Goal: Task Accomplishment & Management: Manage account settings

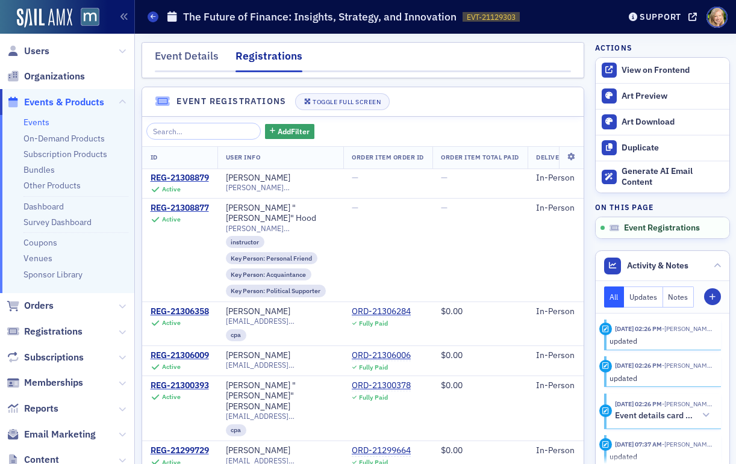
scroll to position [492, 0]
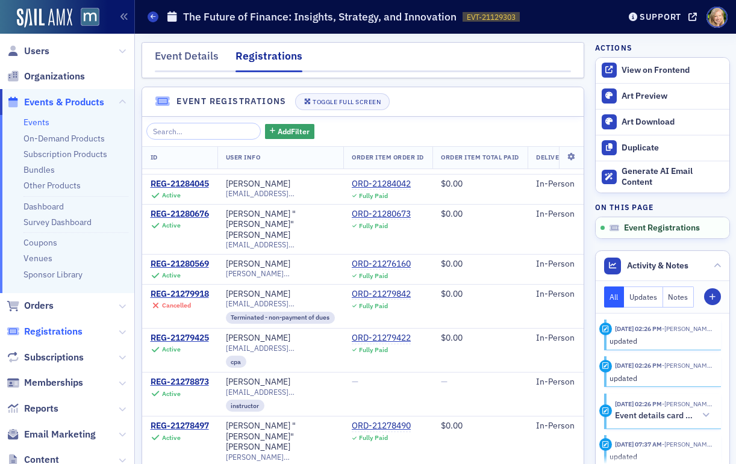
click at [39, 325] on span "Registrations" at bounding box center [53, 331] width 58 height 13
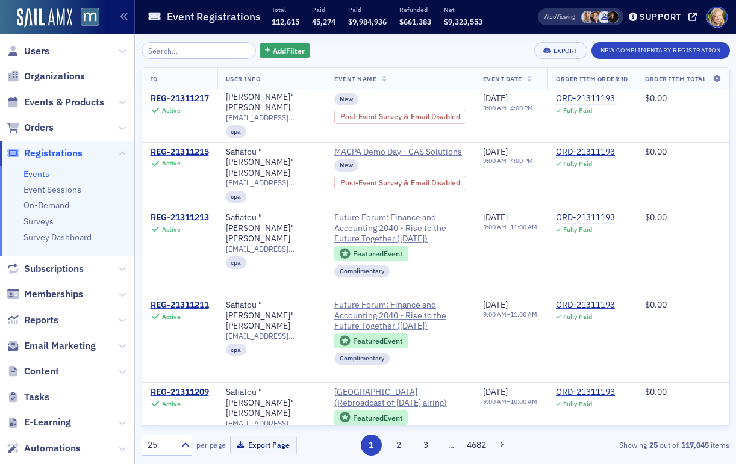
scroll to position [1342, 0]
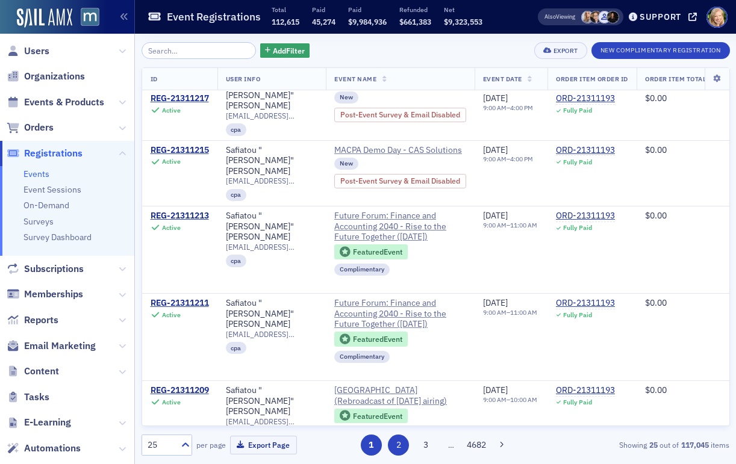
click at [390, 449] on button "2" at bounding box center [398, 445] width 21 height 21
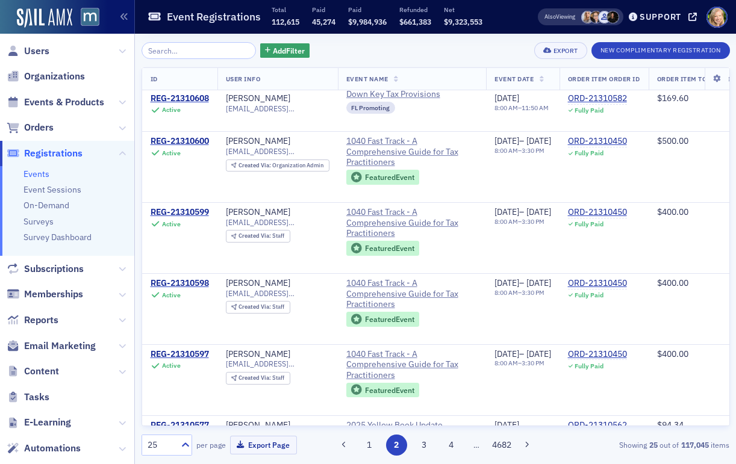
scroll to position [1060, 0]
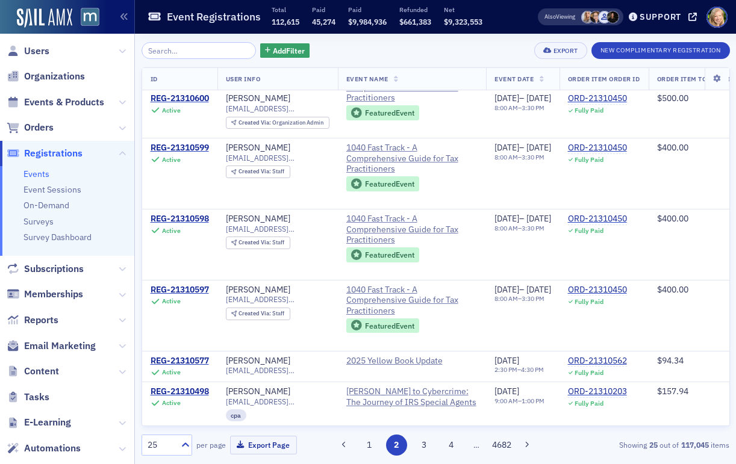
click at [43, 174] on link "Events" at bounding box center [36, 174] width 26 height 11
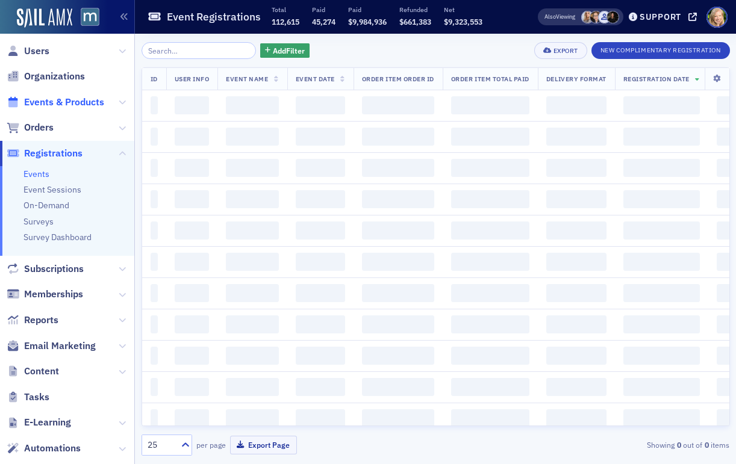
click at [47, 99] on span "Events & Products" at bounding box center [64, 102] width 80 height 13
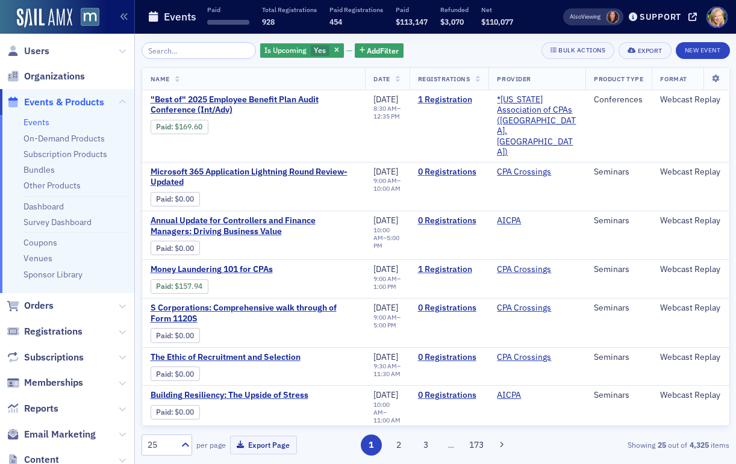
click at [209, 52] on input "search" at bounding box center [198, 50] width 115 height 17
click at [394, 445] on button "2" at bounding box center [398, 445] width 21 height 21
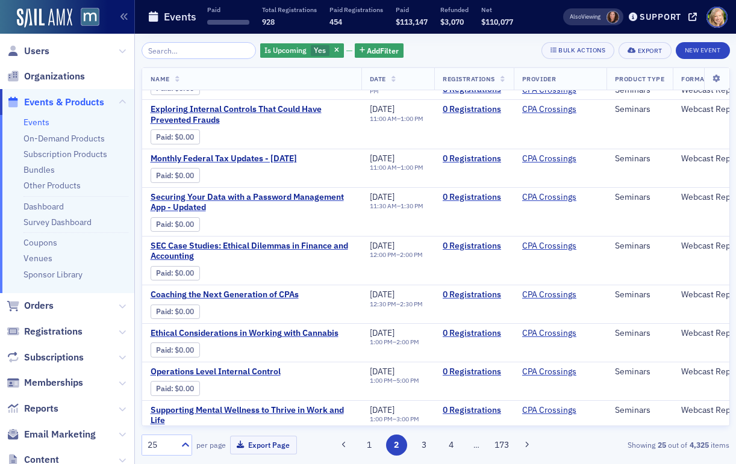
scroll to position [777, 0]
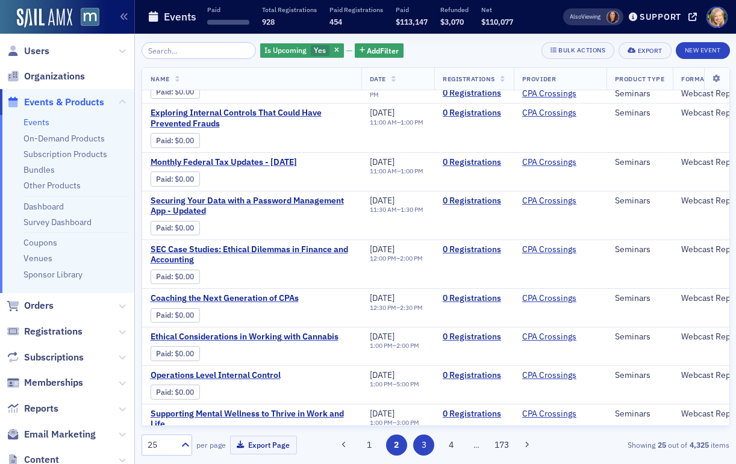
click at [419, 449] on button "3" at bounding box center [423, 445] width 21 height 21
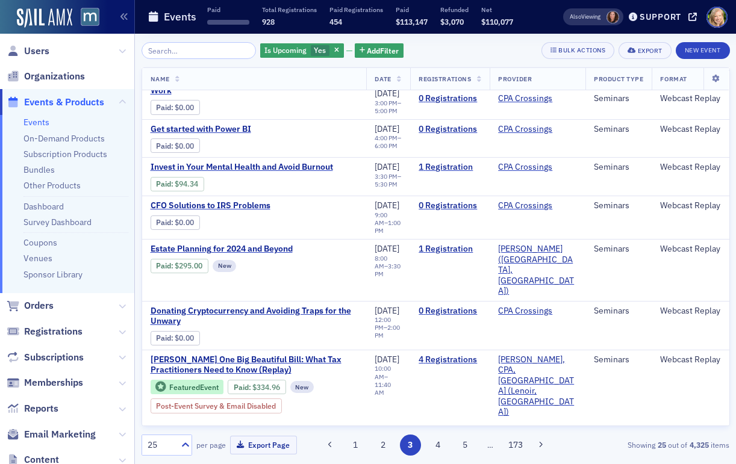
scroll to position [762, 0]
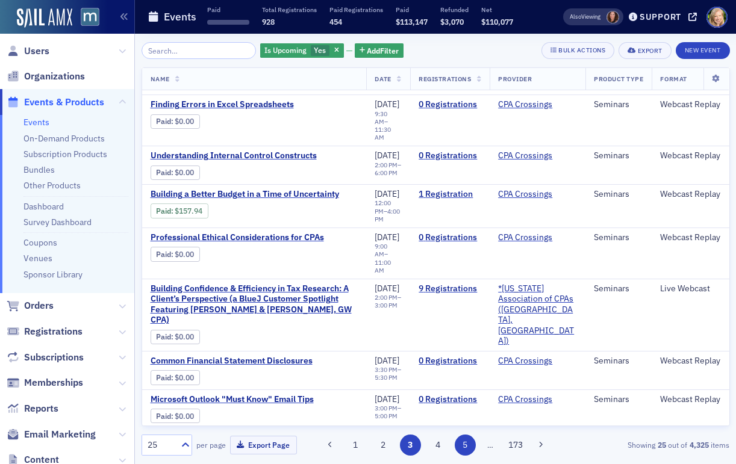
click at [459, 448] on button "5" at bounding box center [465, 445] width 21 height 21
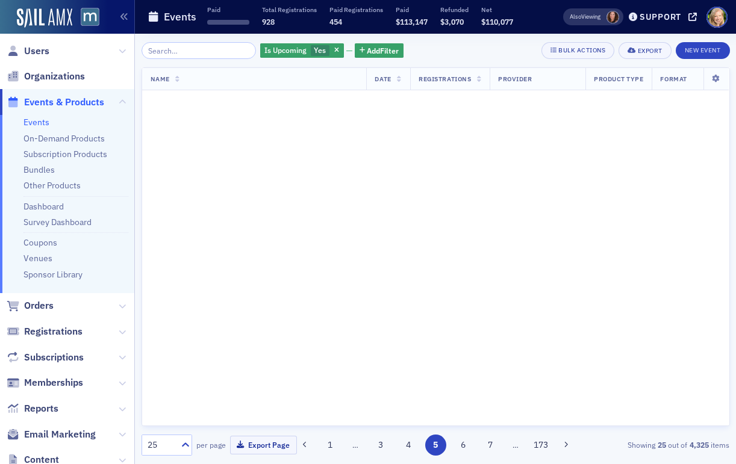
scroll to position [0, 0]
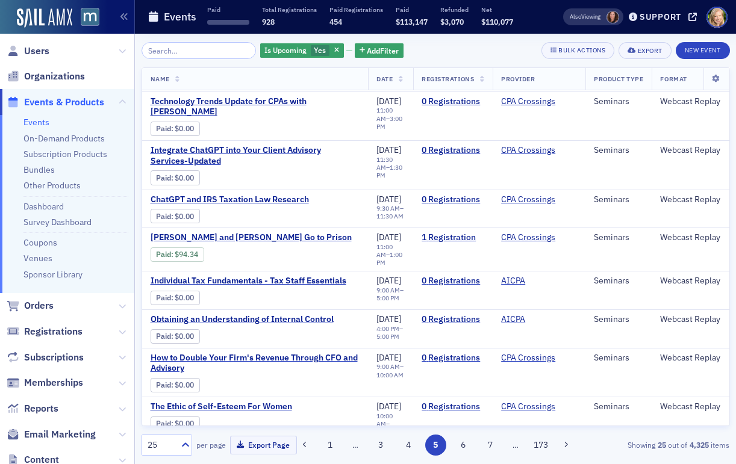
scroll to position [719, 0]
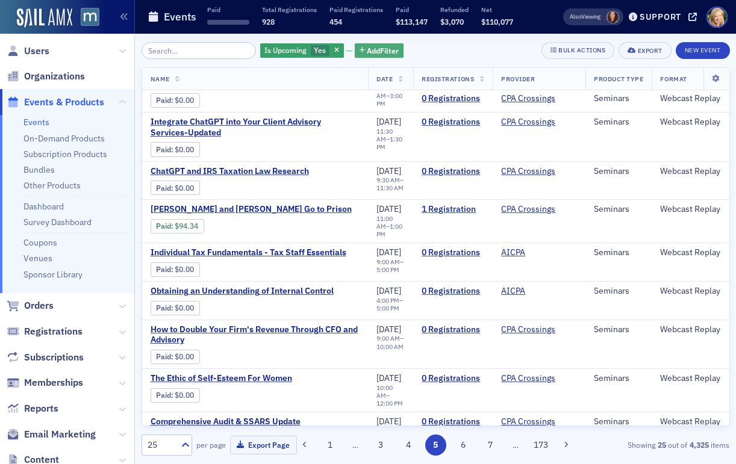
click at [367, 51] on span "Add Filter" at bounding box center [383, 50] width 32 height 11
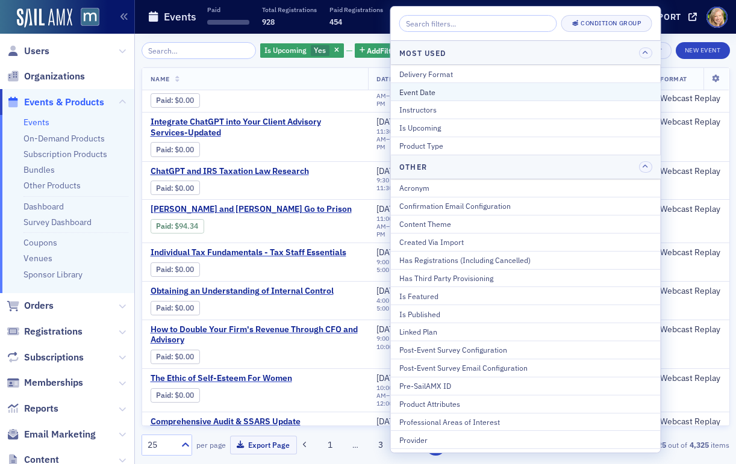
click at [441, 89] on div "Event Date" at bounding box center [525, 92] width 253 height 11
select select "8"
select select "2025"
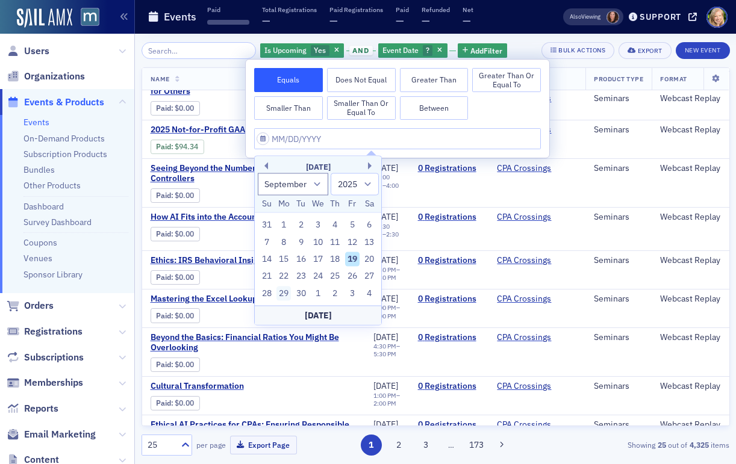
click at [286, 290] on div "29" at bounding box center [283, 293] width 14 height 14
type input "[DATE]"
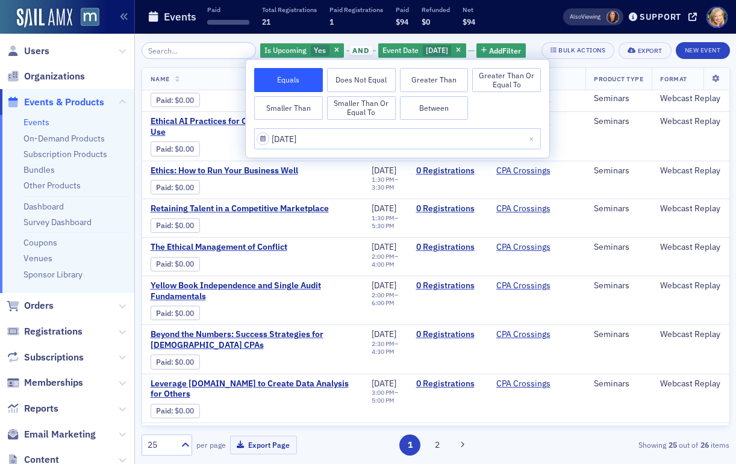
click at [214, 79] on th "Name" at bounding box center [253, 79] width 222 height 22
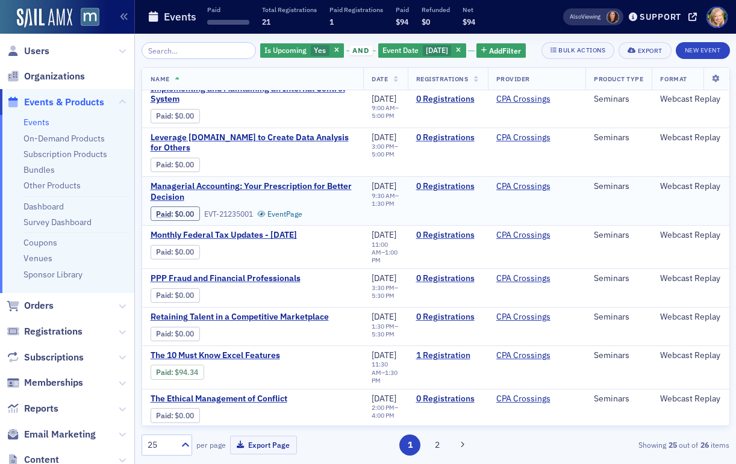
scroll to position [764, 0]
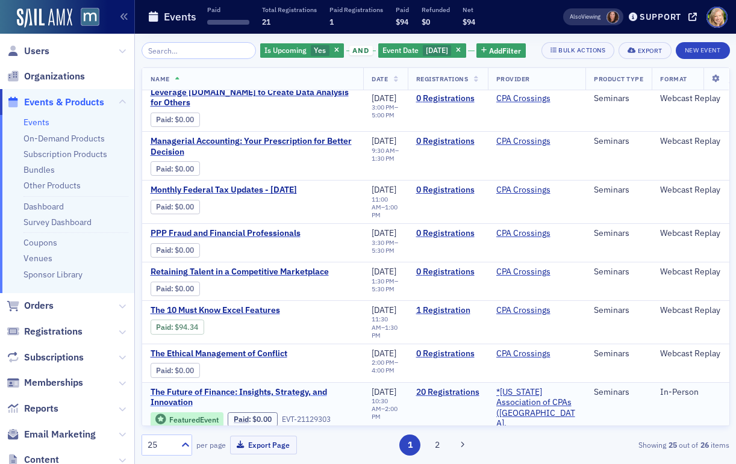
click at [215, 387] on span "The Future of Finance: Insights, Strategy, and Innovation" at bounding box center [253, 397] width 205 height 21
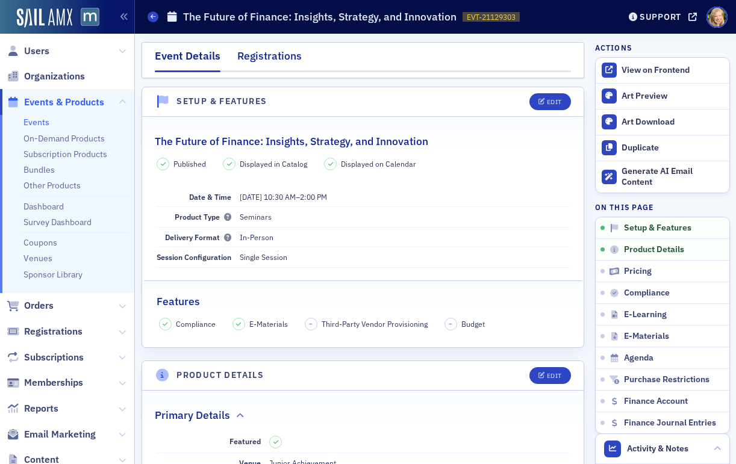
click at [264, 57] on div "Registrations" at bounding box center [269, 59] width 64 height 22
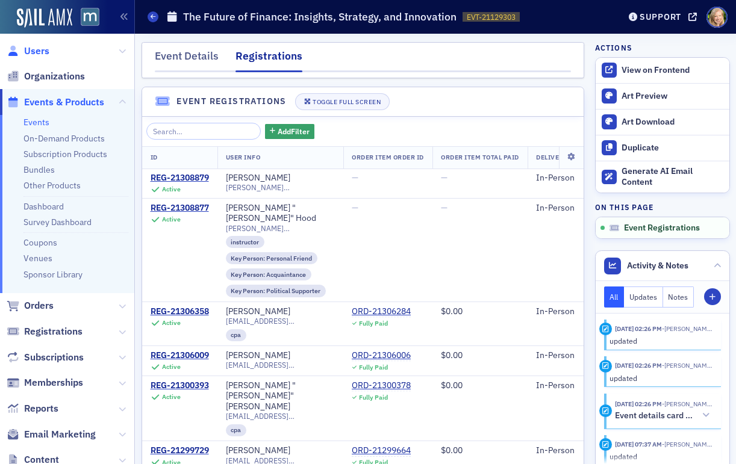
click at [33, 52] on span "Users" at bounding box center [36, 51] width 25 height 13
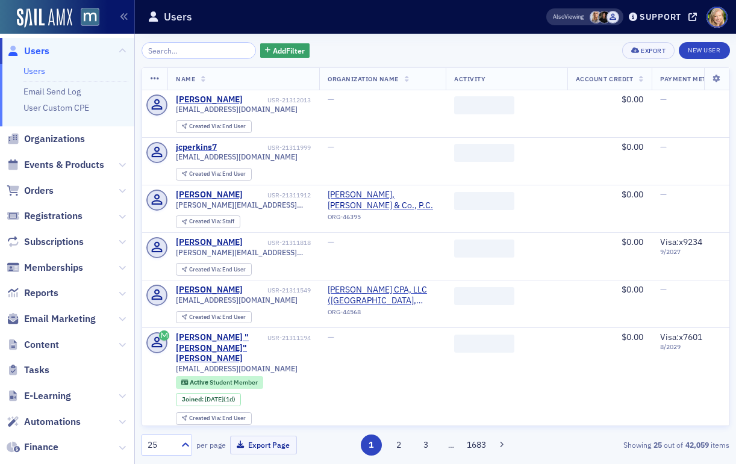
click at [191, 46] on input "search" at bounding box center [198, 50] width 115 height 17
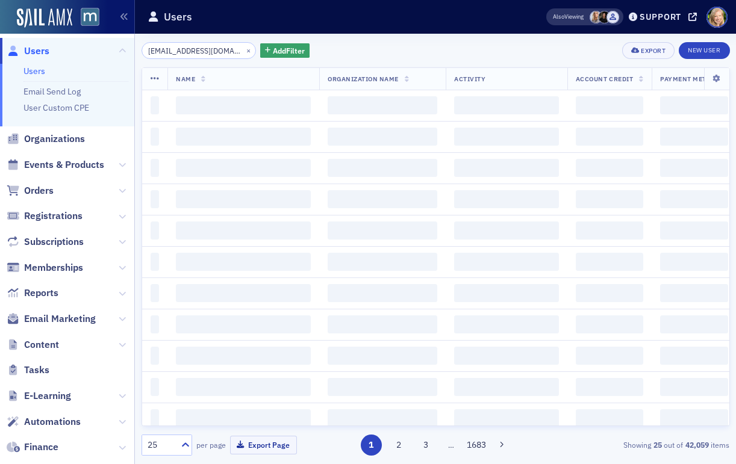
scroll to position [0, 11]
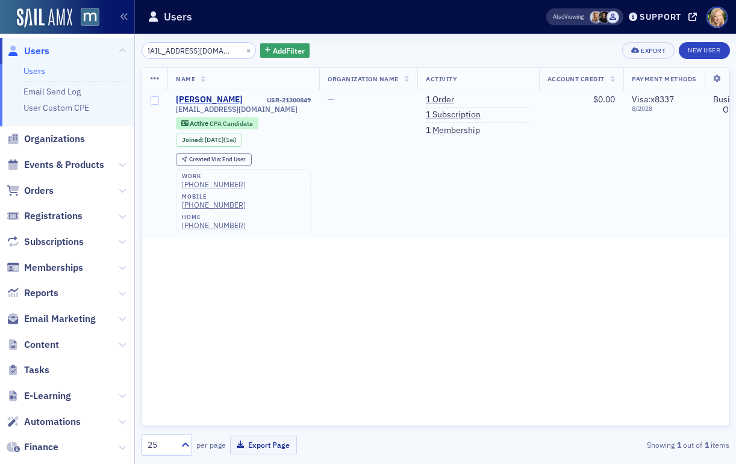
type input "[EMAIL_ADDRESS][DOMAIN_NAME]"
click at [231, 101] on div "[PERSON_NAME]" at bounding box center [209, 100] width 67 height 11
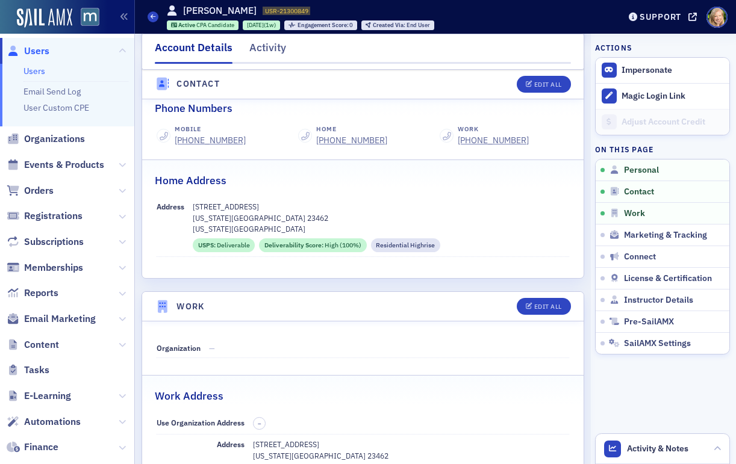
scroll to position [590, 0]
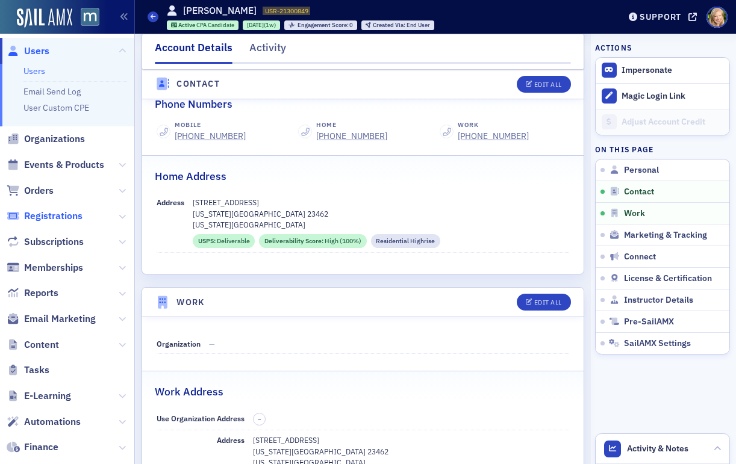
click at [79, 214] on span "Registrations" at bounding box center [53, 216] width 58 height 13
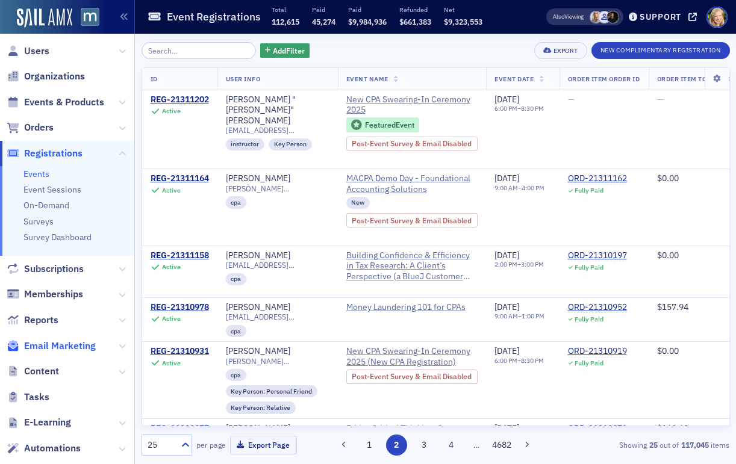
click at [47, 345] on span "Email Marketing" at bounding box center [60, 346] width 72 height 13
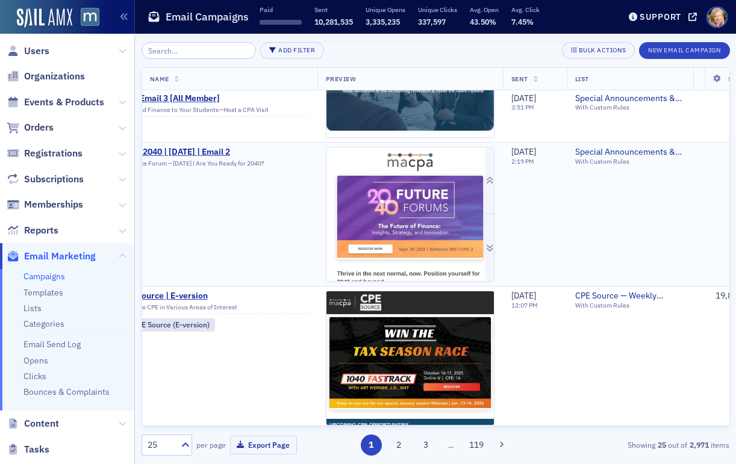
scroll to position [2250, 0]
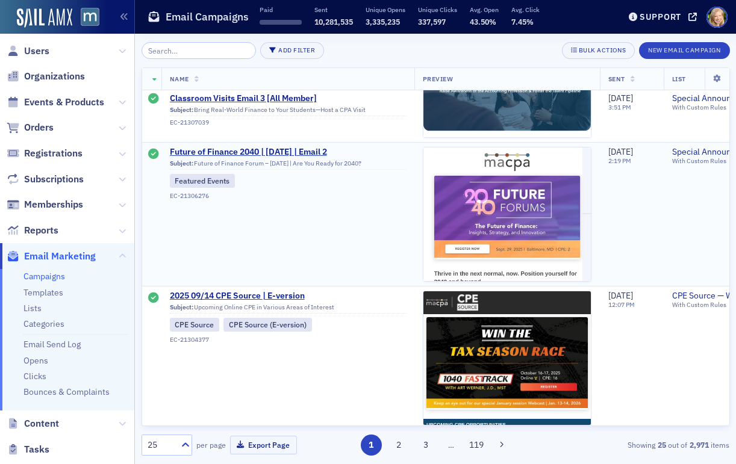
click at [617, 181] on td "[DATE] 2:19 PM" at bounding box center [632, 214] width 64 height 144
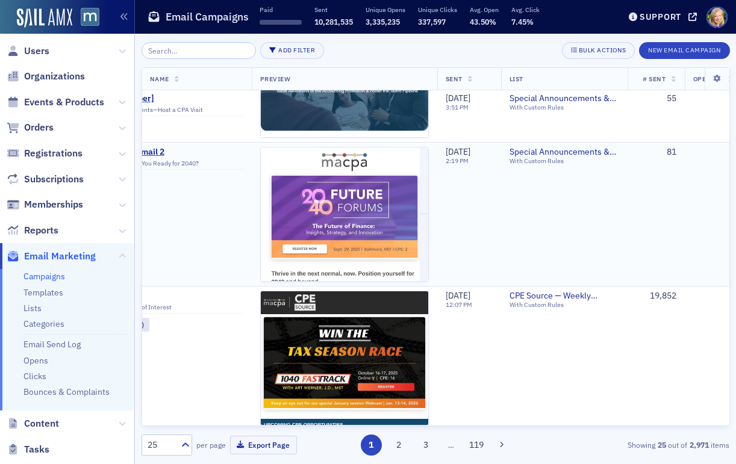
scroll to position [2250, 174]
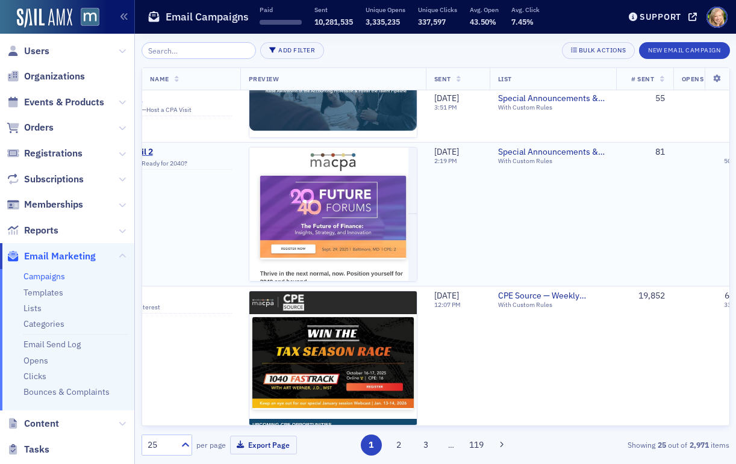
click at [665, 150] on div "81" at bounding box center [644, 152] width 40 height 11
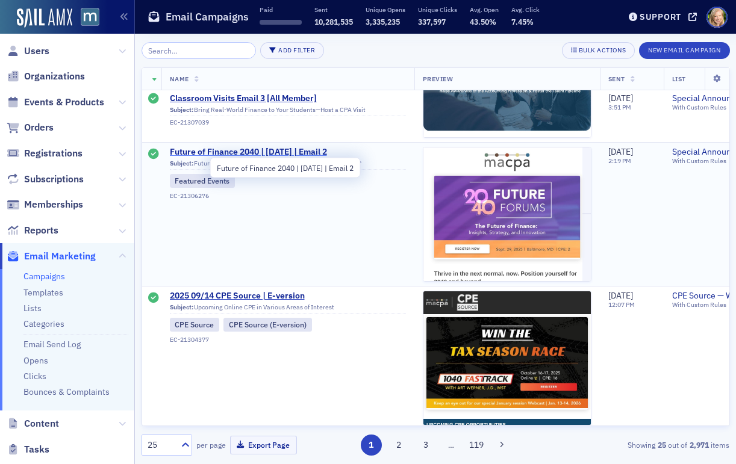
click at [323, 151] on span "Future of Finance 2040 | [DATE] | Email 2" at bounding box center [288, 152] width 236 height 11
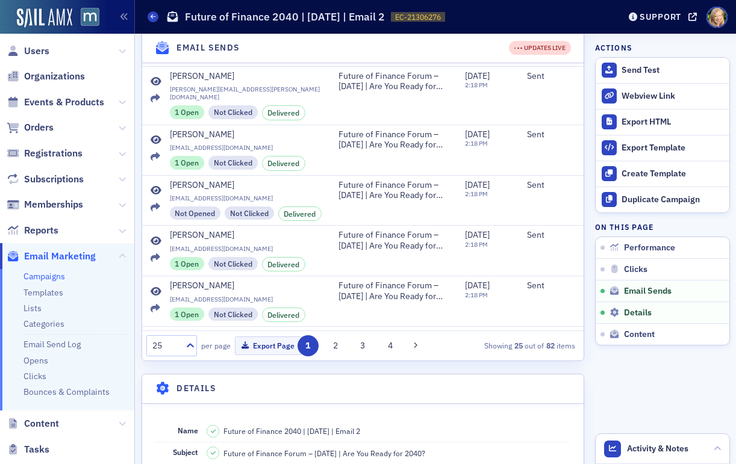
scroll to position [509, 0]
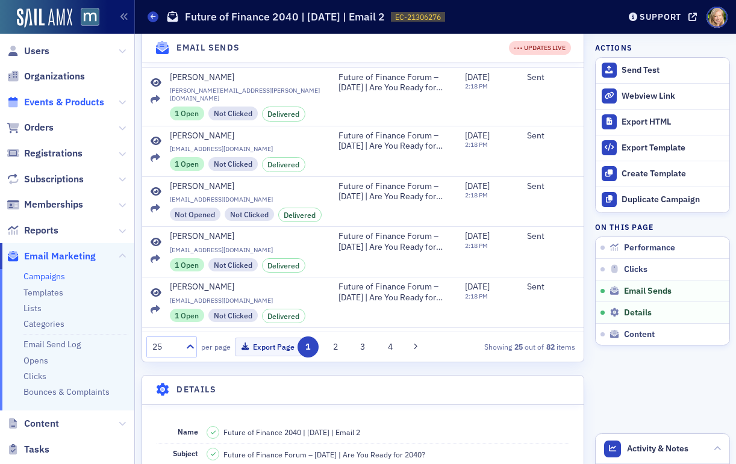
click at [52, 101] on span "Events & Products" at bounding box center [64, 102] width 80 height 13
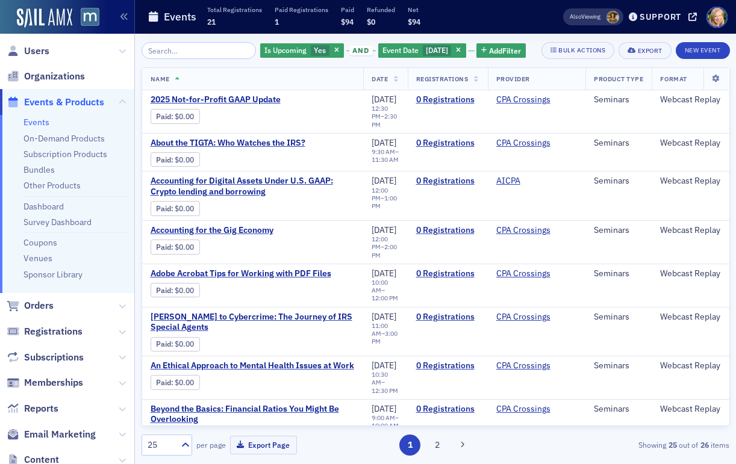
click at [460, 51] on icon "button" at bounding box center [458, 51] width 5 height 7
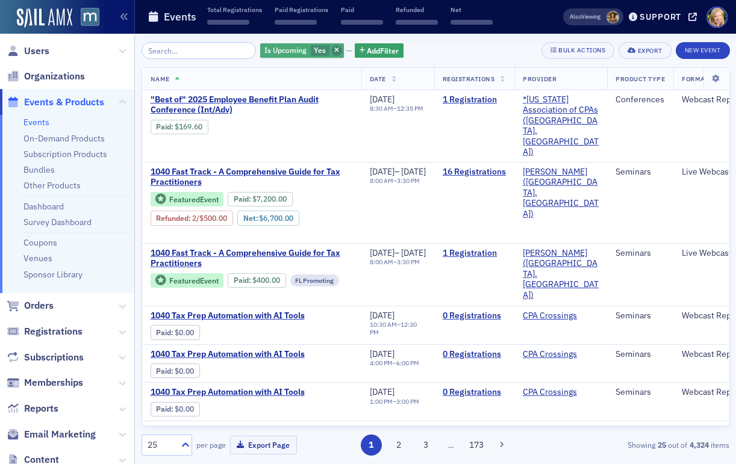
click at [334, 51] on icon "button" at bounding box center [336, 51] width 5 height 7
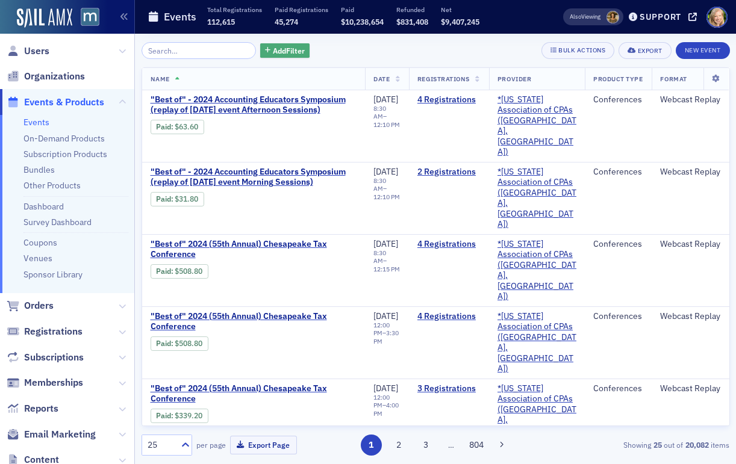
click at [273, 55] on span "Add Filter" at bounding box center [289, 50] width 32 height 11
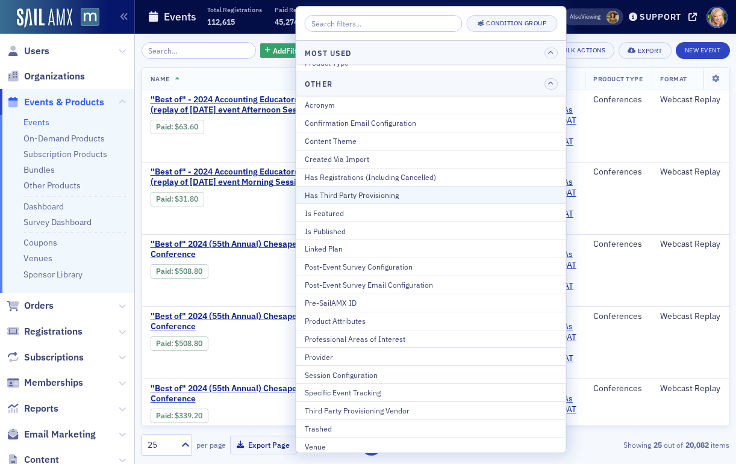
scroll to position [86, 0]
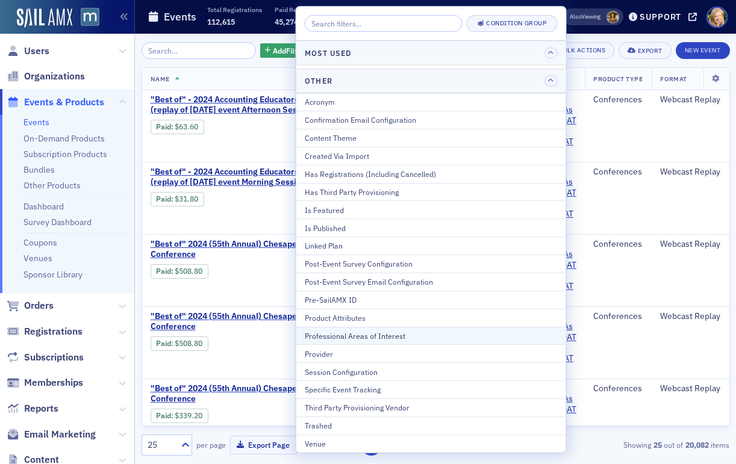
click at [470, 333] on div "Professional Areas of Interest" at bounding box center [431, 336] width 253 height 11
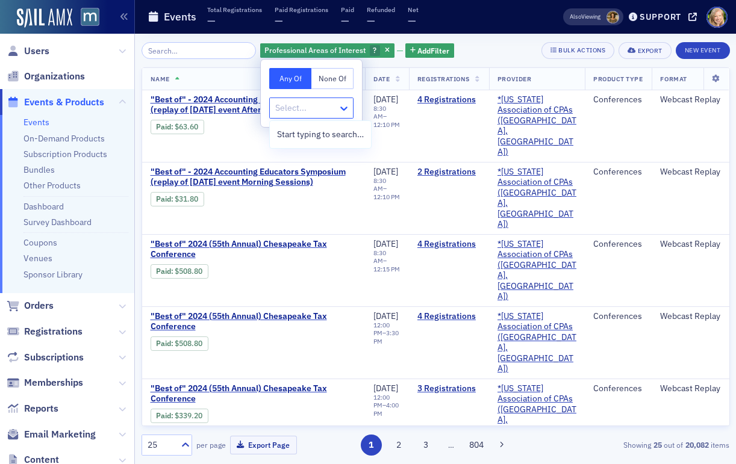
click at [343, 107] on icon at bounding box center [344, 108] width 12 height 12
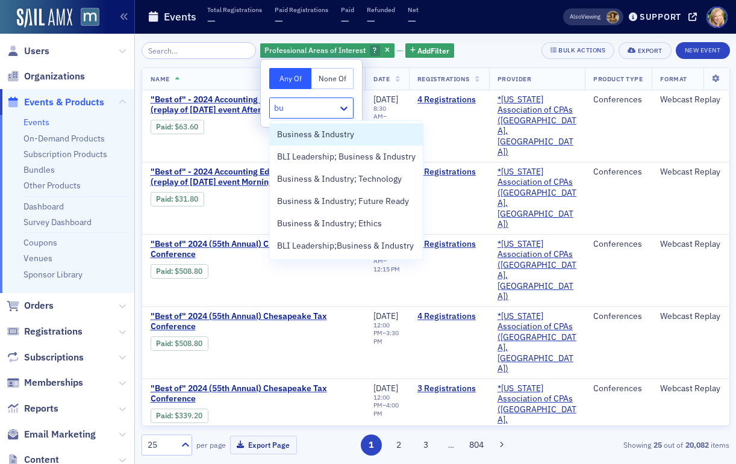
type input "bu"
click at [492, 55] on div "Professional Areas of Interest ? Add Filter Bulk Actions Export New Event" at bounding box center [435, 50] width 588 height 17
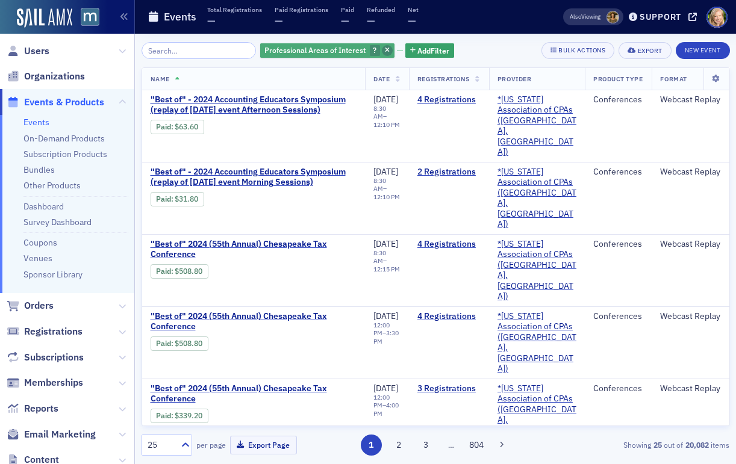
click at [385, 51] on icon "button" at bounding box center [387, 51] width 5 height 7
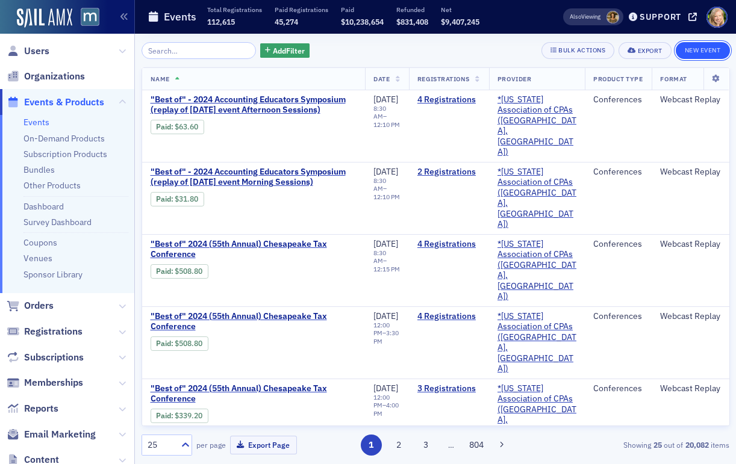
click at [710, 52] on button "New Event" at bounding box center [703, 50] width 54 height 17
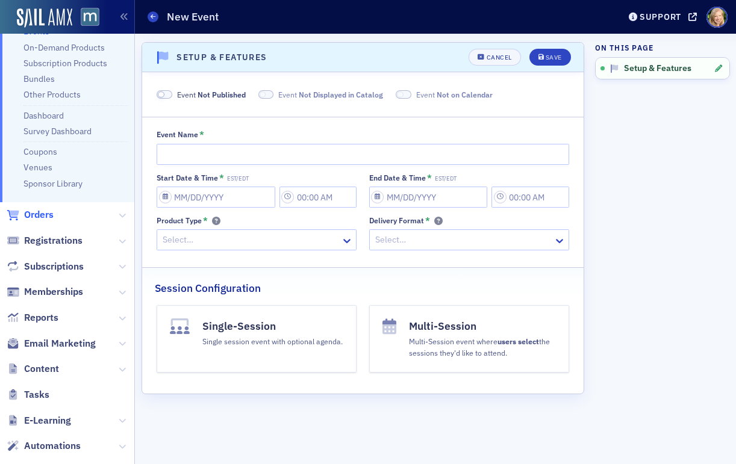
scroll to position [96, 0]
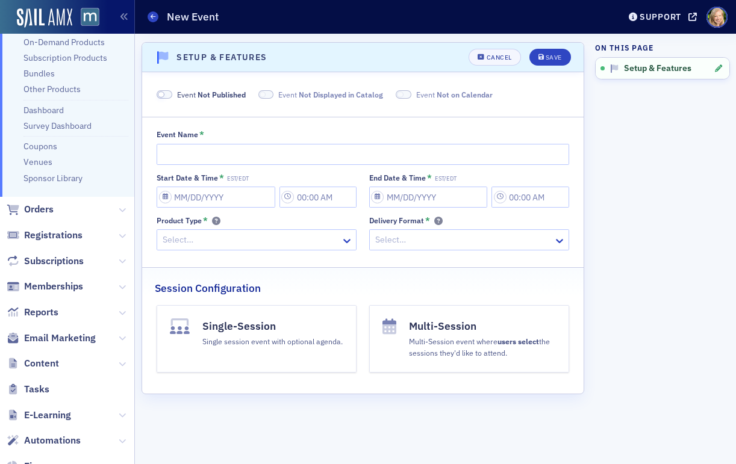
click at [46, 329] on span "Email Marketing" at bounding box center [67, 338] width 134 height 26
click at [43, 364] on span "Content" at bounding box center [41, 363] width 35 height 13
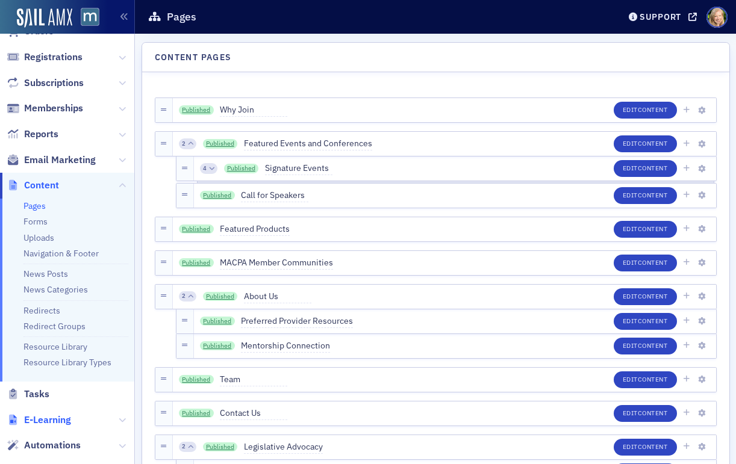
click at [70, 425] on span "E-Learning" at bounding box center [47, 420] width 47 height 13
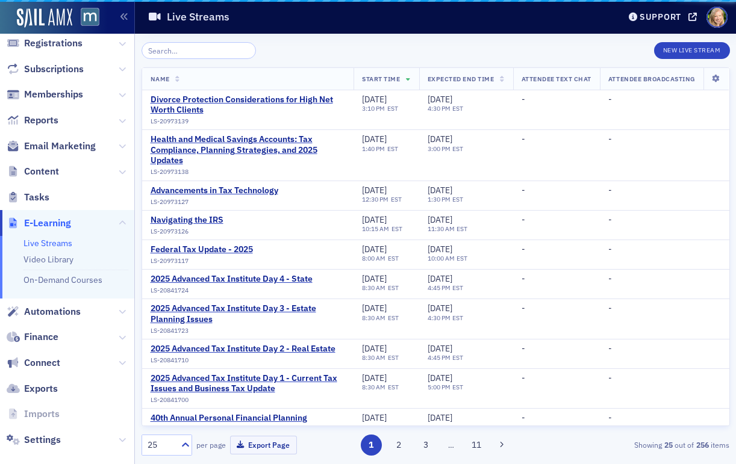
scroll to position [124, 0]
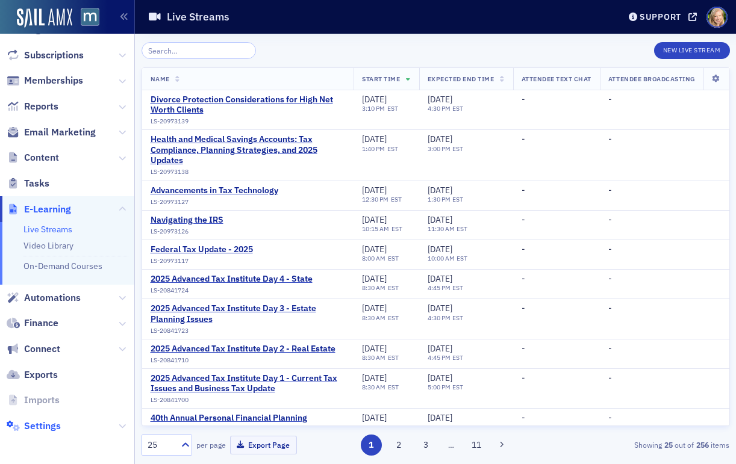
click at [50, 426] on span "Settings" at bounding box center [42, 426] width 37 height 13
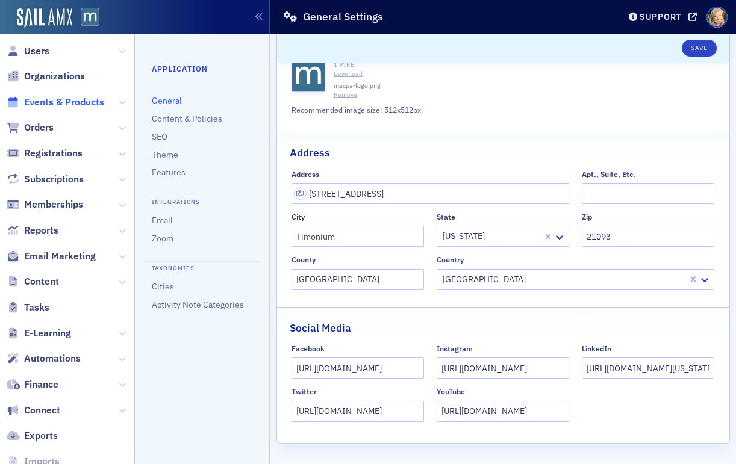
click at [66, 105] on span "Events & Products" at bounding box center [64, 102] width 80 height 13
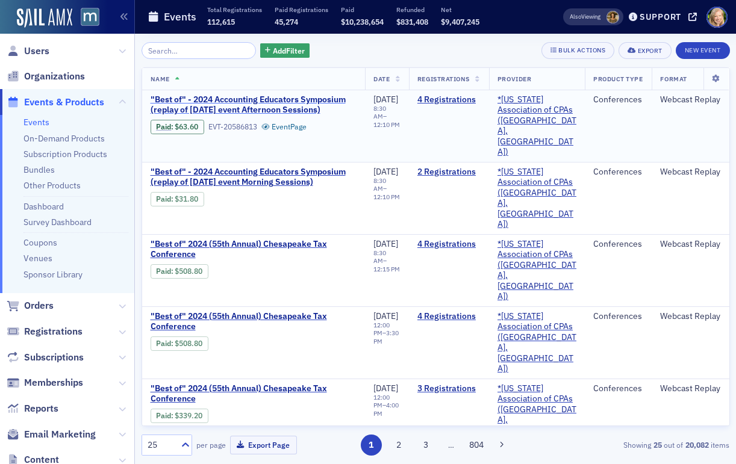
click at [291, 106] on span ""Best of" - 2024 Accounting Educators Symposium (replay of [DATE] event Afterno…" at bounding box center [254, 105] width 207 height 21
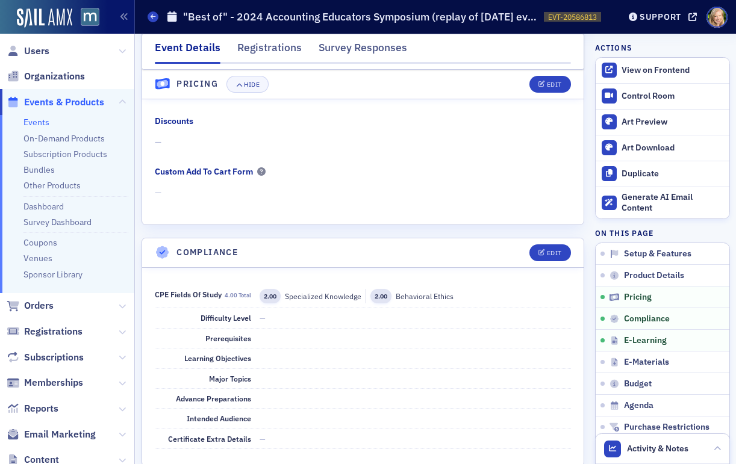
scroll to position [1164, 0]
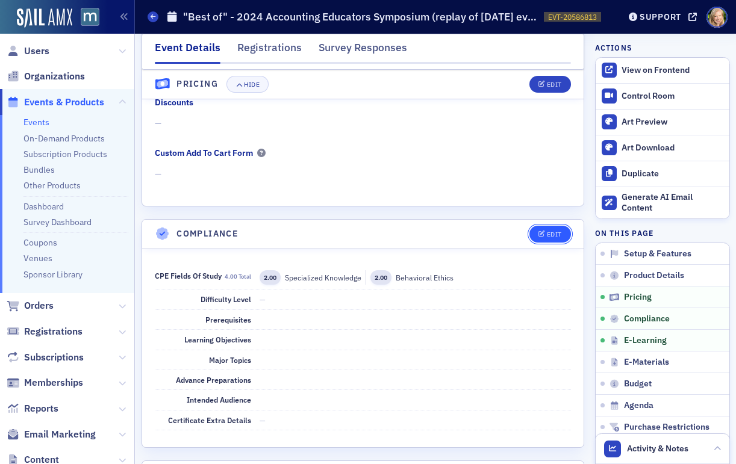
click at [553, 229] on button "Edit" at bounding box center [550, 234] width 42 height 17
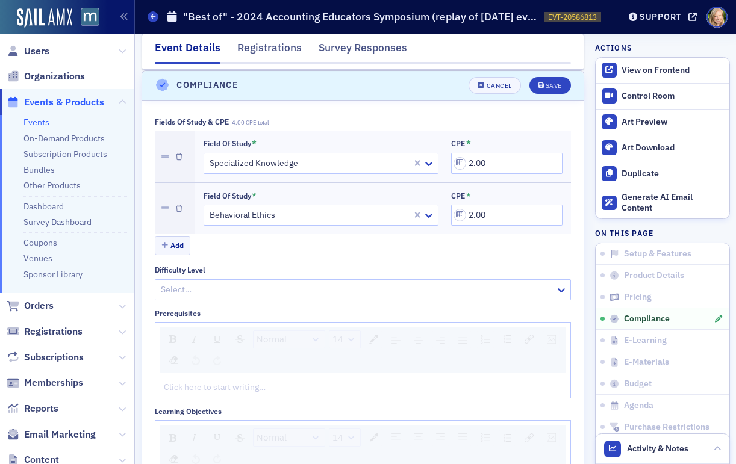
scroll to position [1313, 0]
click at [376, 163] on div at bounding box center [309, 163] width 203 height 15
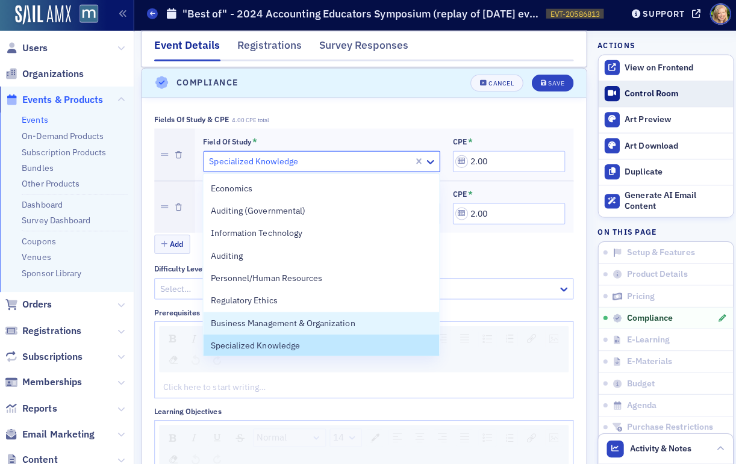
scroll to position [0, 0]
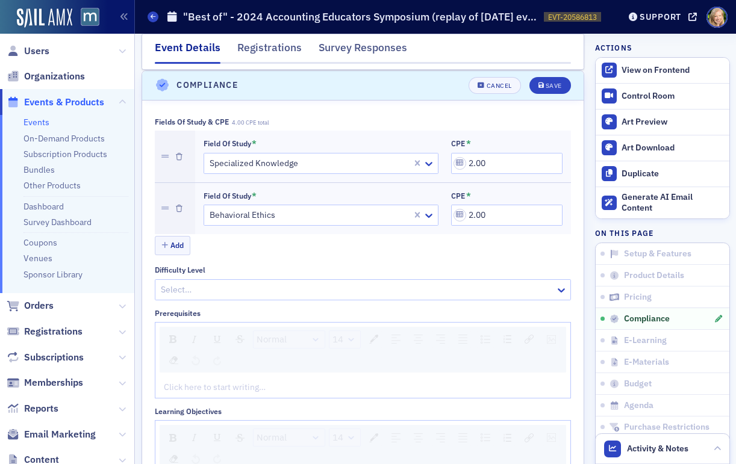
click at [569, 49] on nav "Event Details Registrations Survey Responses" at bounding box center [363, 52] width 417 height 24
click at [47, 45] on span "Users" at bounding box center [36, 51] width 25 height 13
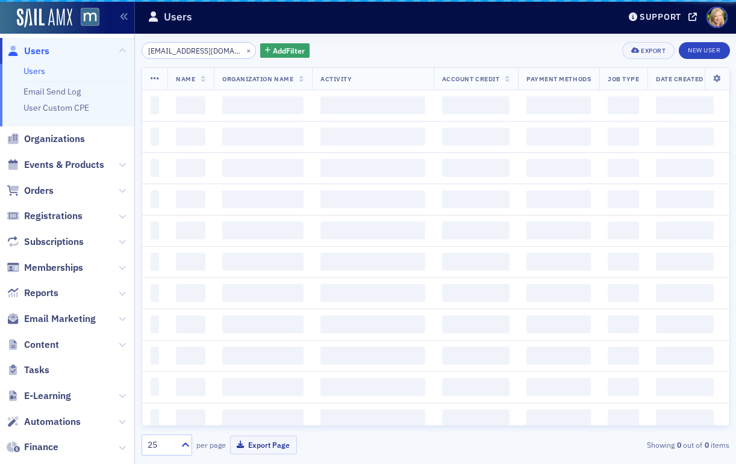
scroll to position [0, 11]
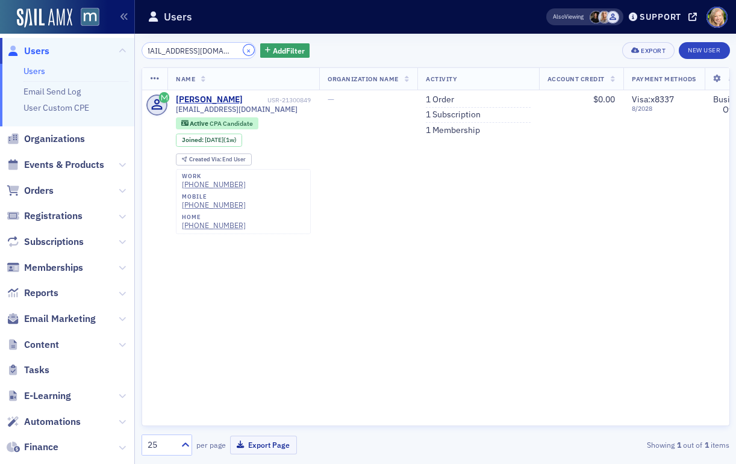
click at [243, 48] on button "×" at bounding box center [248, 50] width 11 height 11
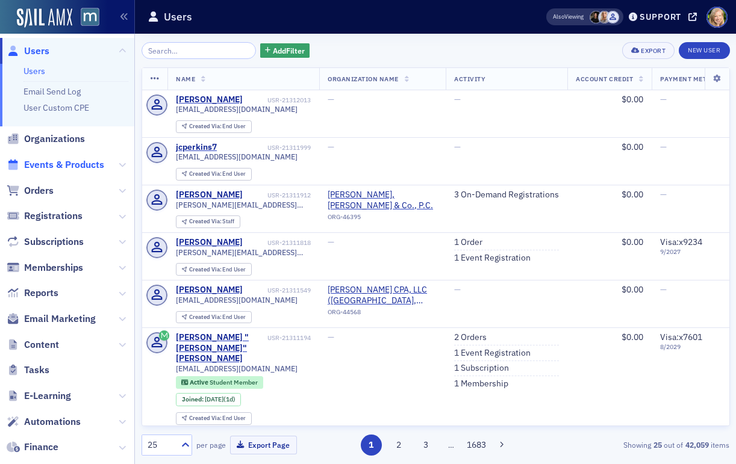
click at [46, 165] on span "Events & Products" at bounding box center [64, 164] width 80 height 13
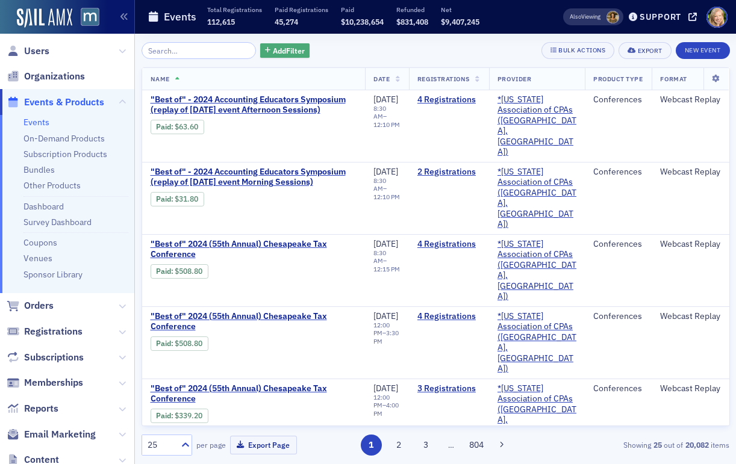
click at [273, 46] on span "Add Filter" at bounding box center [289, 50] width 32 height 11
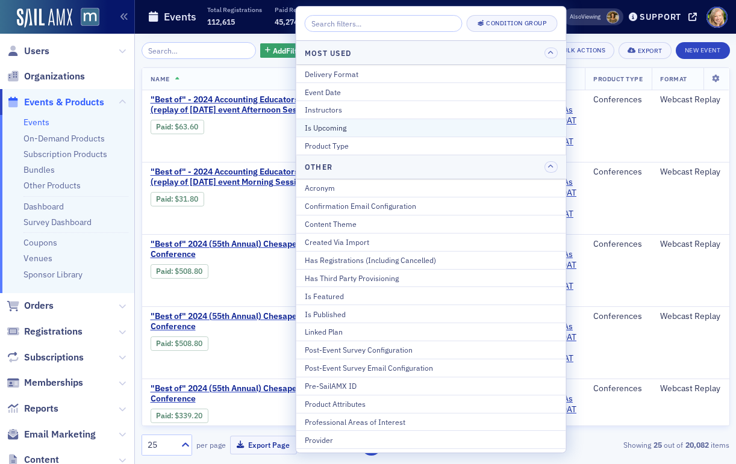
click at [341, 129] on div "Is Upcoming" at bounding box center [431, 127] width 253 height 11
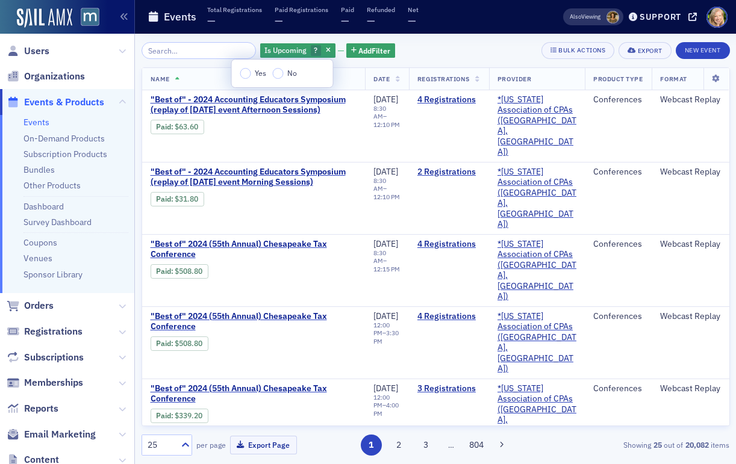
click at [462, 39] on div "Is Upcoming ? Add Filter Bulk Actions Export New Event Name Date Registrations …" at bounding box center [435, 249] width 588 height 430
click at [385, 69] on th "Date" at bounding box center [387, 79] width 44 height 22
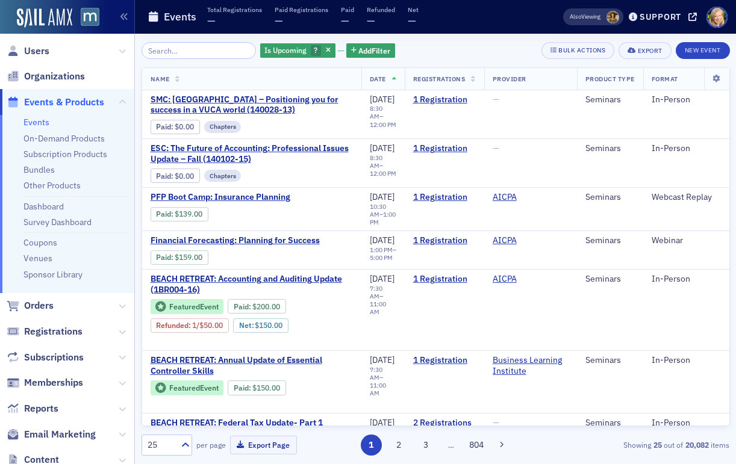
click at [394, 73] on th "Date" at bounding box center [382, 79] width 43 height 22
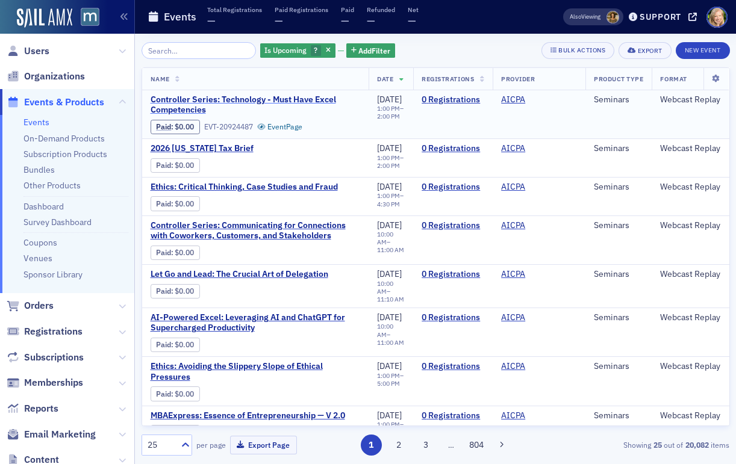
click at [300, 99] on span "Controller Series: Technology - Must Have Excel Competencies" at bounding box center [256, 105] width 210 height 21
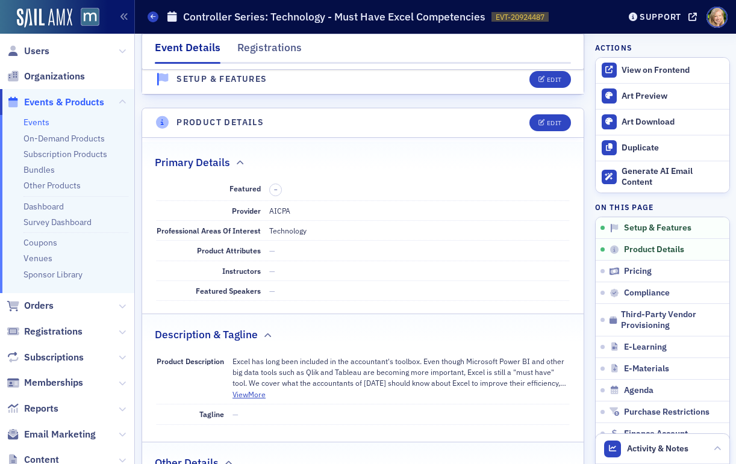
scroll to position [253, 0]
click at [547, 121] on div "Edit" at bounding box center [554, 123] width 15 height 7
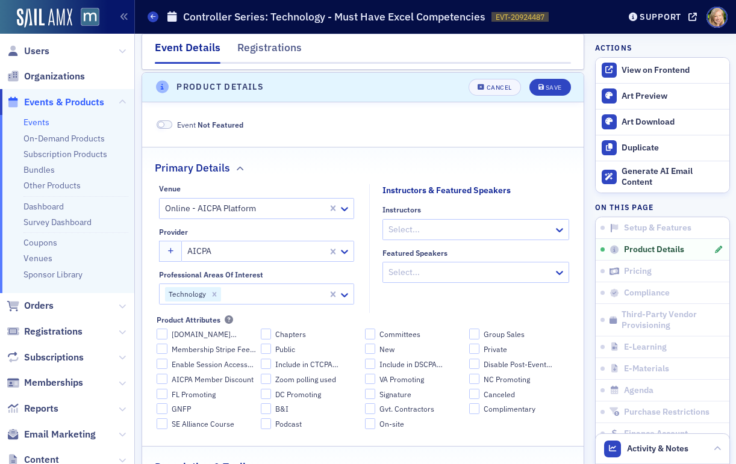
scroll to position [291, 0]
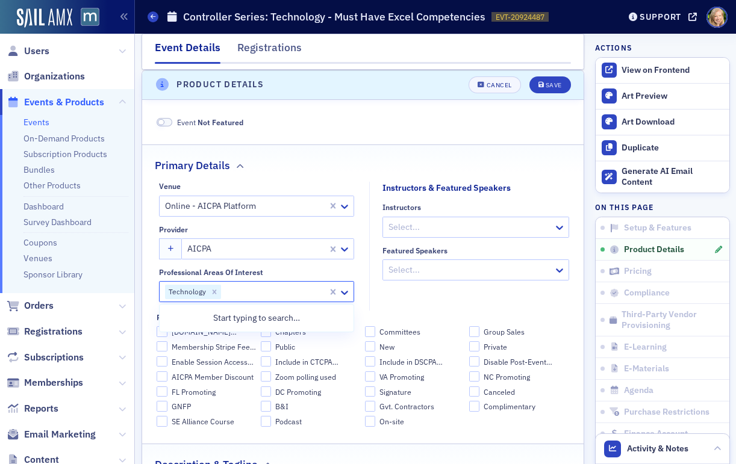
click at [269, 283] on div "Technology" at bounding box center [244, 291] width 169 height 19
type input "bu"
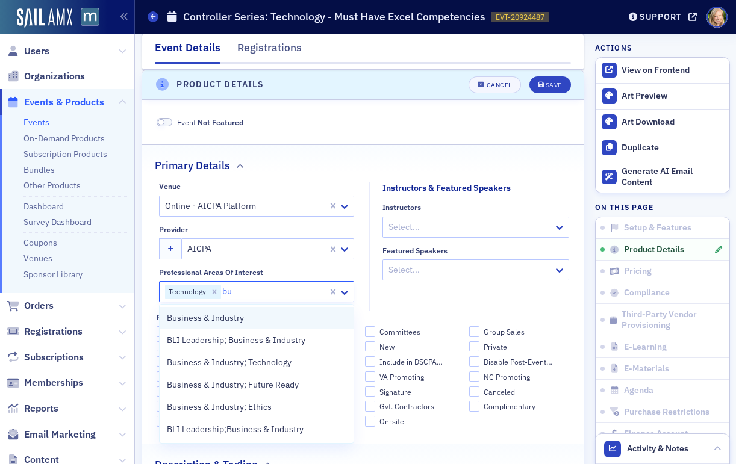
click at [253, 318] on div "Business & Industry" at bounding box center [257, 318] width 180 height 13
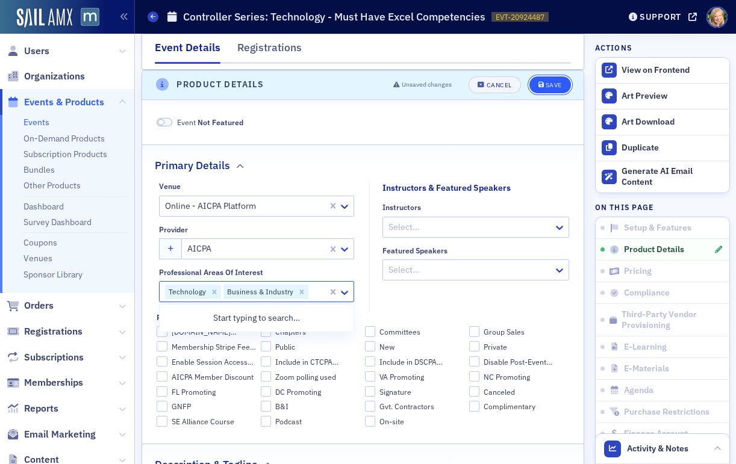
click at [540, 92] on button "Save" at bounding box center [550, 84] width 42 height 17
